Goal: Information Seeking & Learning: Learn about a topic

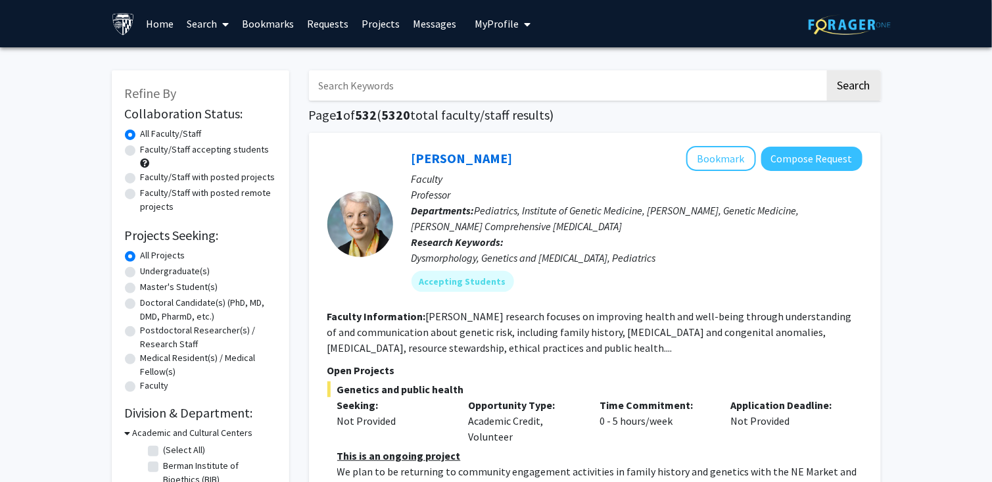
click at [169, 151] on label "Faculty/Staff accepting students" at bounding box center [205, 150] width 129 height 14
click at [149, 151] on input "Faculty/Staff accepting students" at bounding box center [145, 147] width 9 height 9
radio input "true"
click at [184, 287] on label "Master's Student(s)" at bounding box center [180, 287] width 78 height 14
click at [149, 287] on input "Master's Student(s)" at bounding box center [145, 284] width 9 height 9
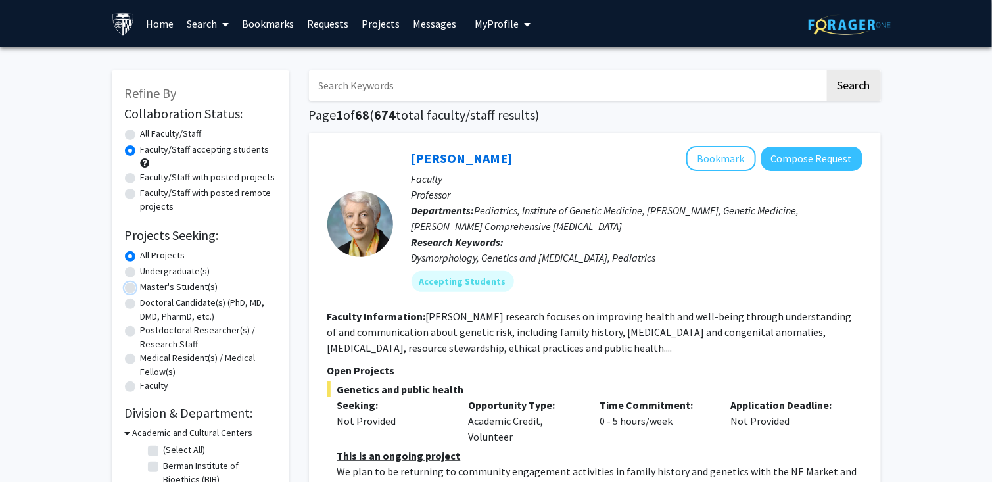
radio input "true"
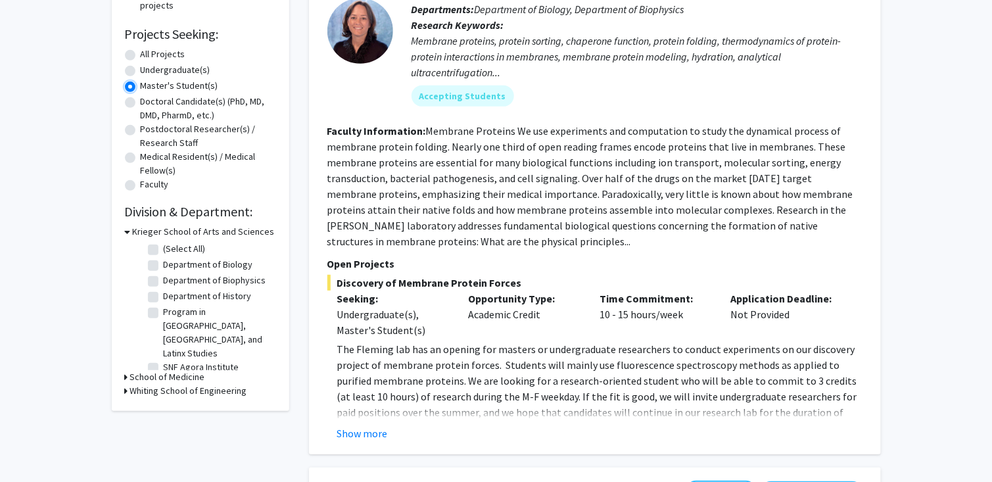
scroll to position [202, 0]
click at [374, 430] on button "Show more" at bounding box center [362, 433] width 51 height 16
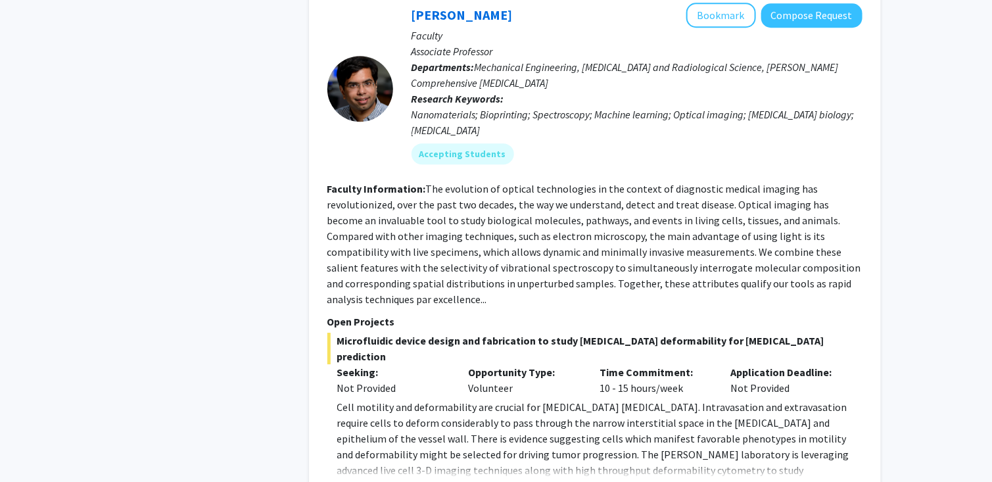
scroll to position [1618, 0]
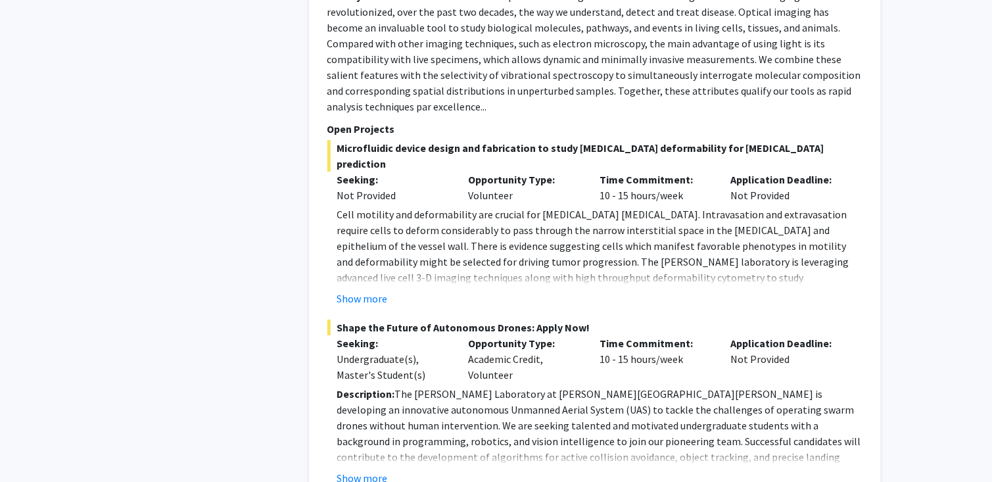
click at [374, 470] on button "Show more" at bounding box center [362, 478] width 51 height 16
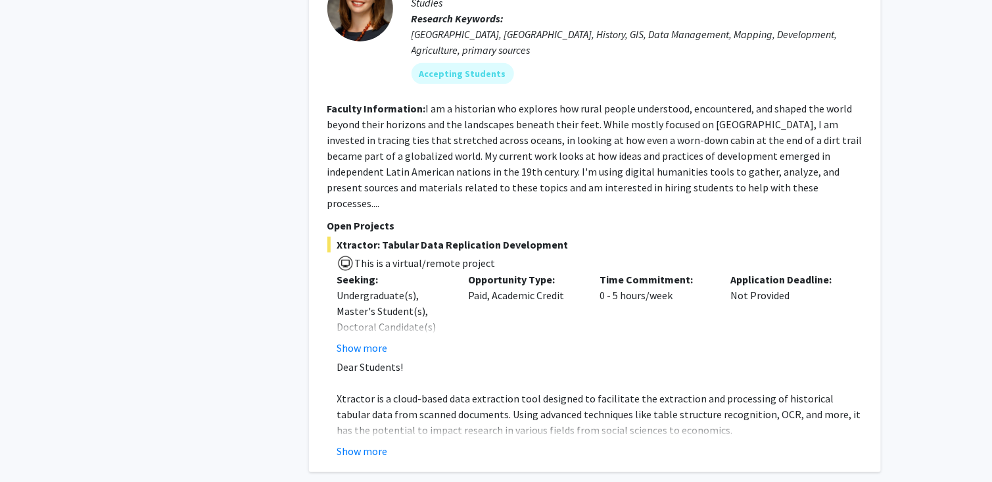
scroll to position [3973, 0]
click at [364, 442] on button "Show more" at bounding box center [362, 450] width 51 height 16
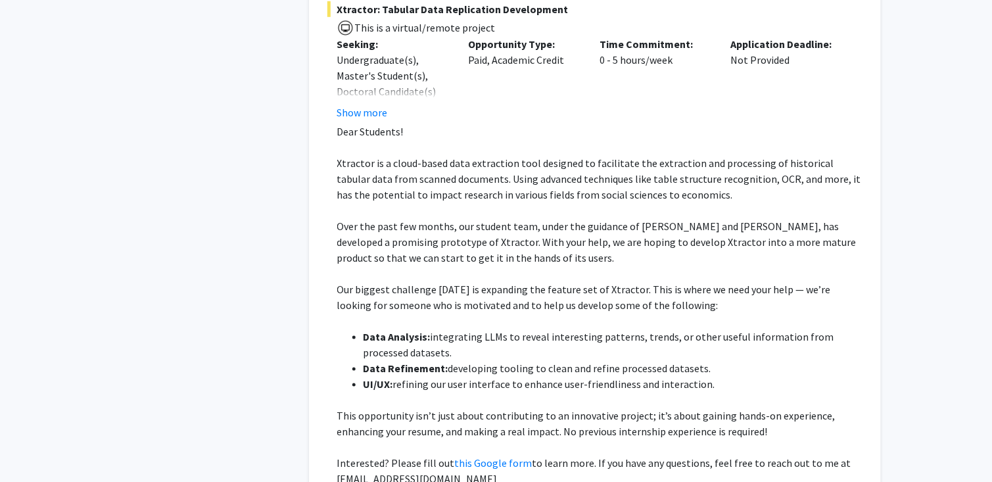
scroll to position [4209, 0]
click at [473, 455] on link "this Google form" at bounding box center [494, 461] width 78 height 13
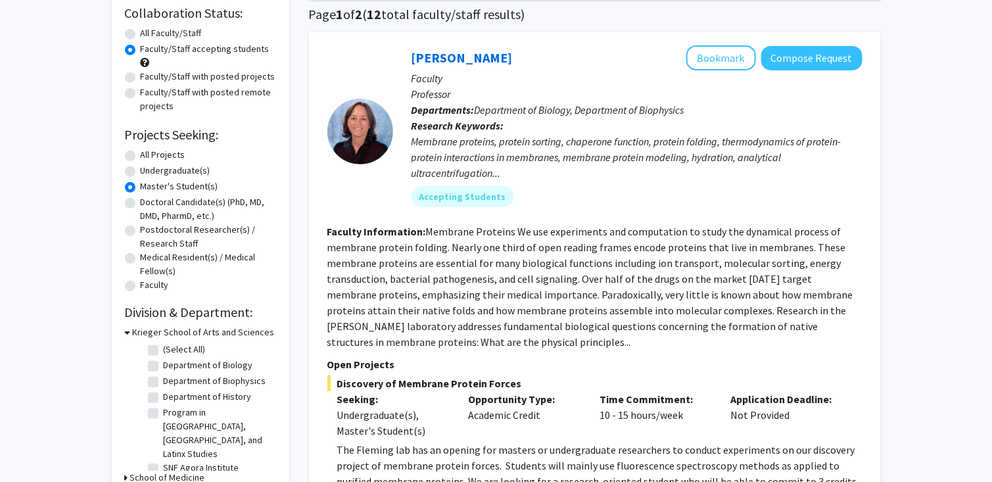
scroll to position [0, 0]
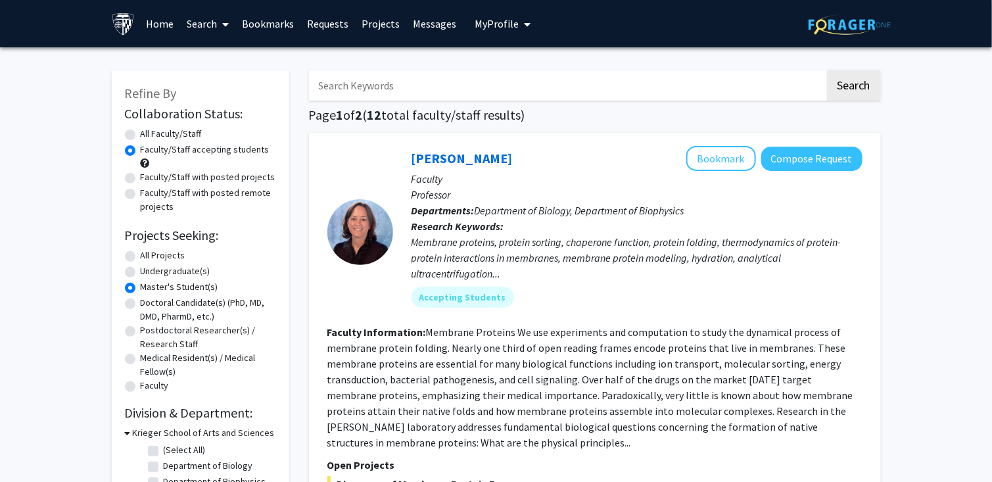
click at [225, 28] on icon at bounding box center [225, 24] width 7 height 11
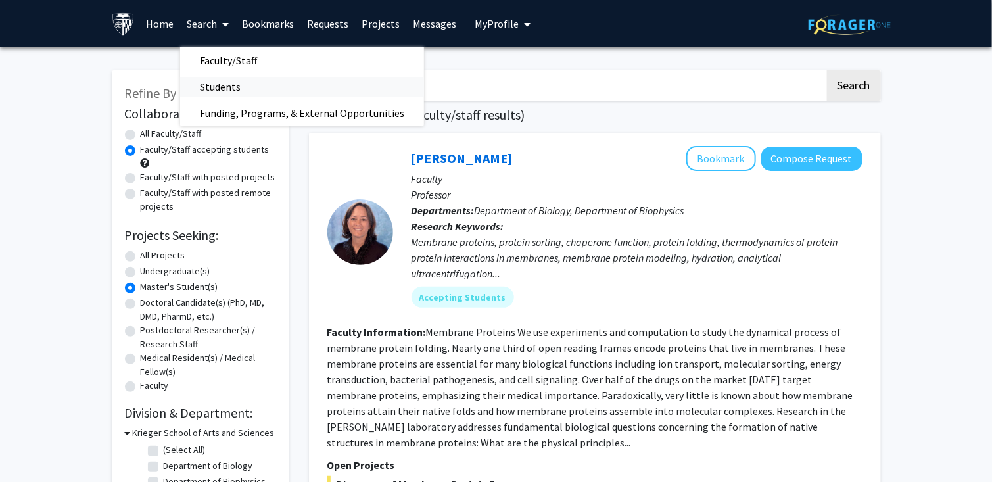
click at [225, 93] on span "Students" at bounding box center [220, 87] width 80 height 26
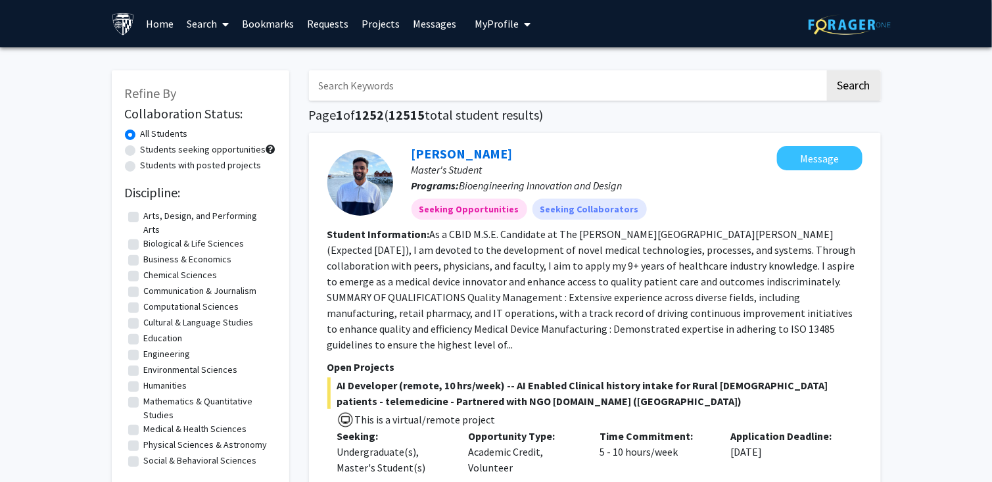
click at [233, 165] on label "Students with posted projects" at bounding box center [201, 165] width 121 height 14
click at [149, 165] on input "Students with posted projects" at bounding box center [145, 162] width 9 height 9
radio input "true"
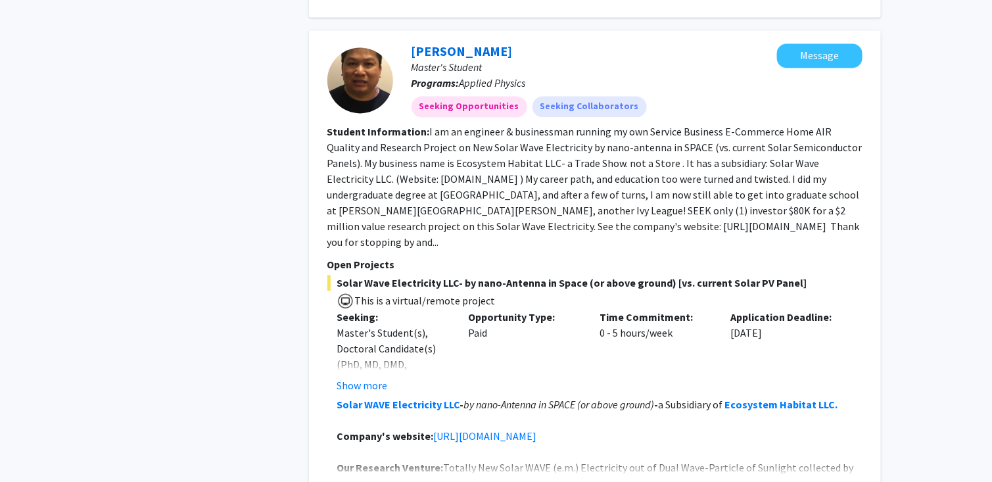
scroll to position [996, 0]
click at [360, 481] on button "Show more" at bounding box center [362, 489] width 51 height 16
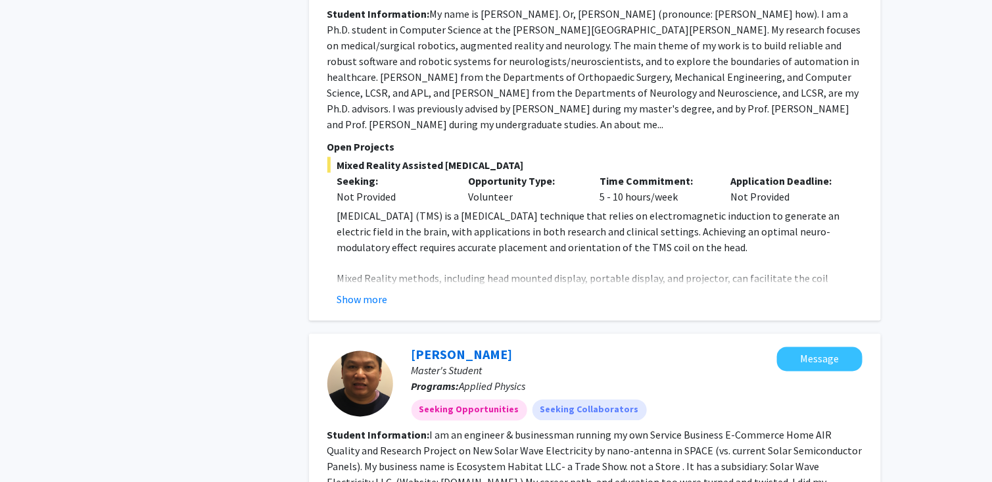
scroll to position [0, 0]
